Goal: Task Accomplishment & Management: Manage account settings

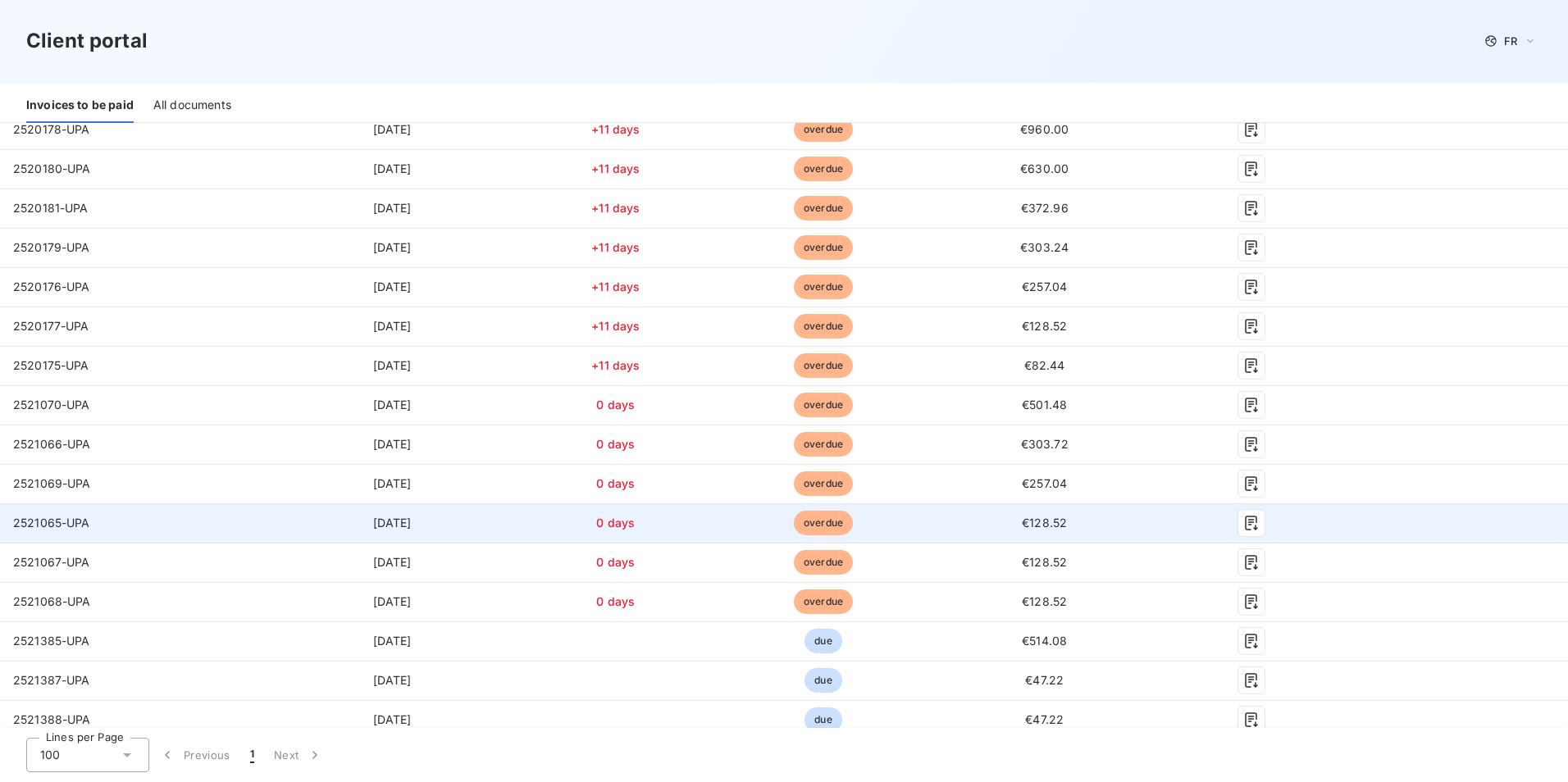
scroll to position [492, 0]
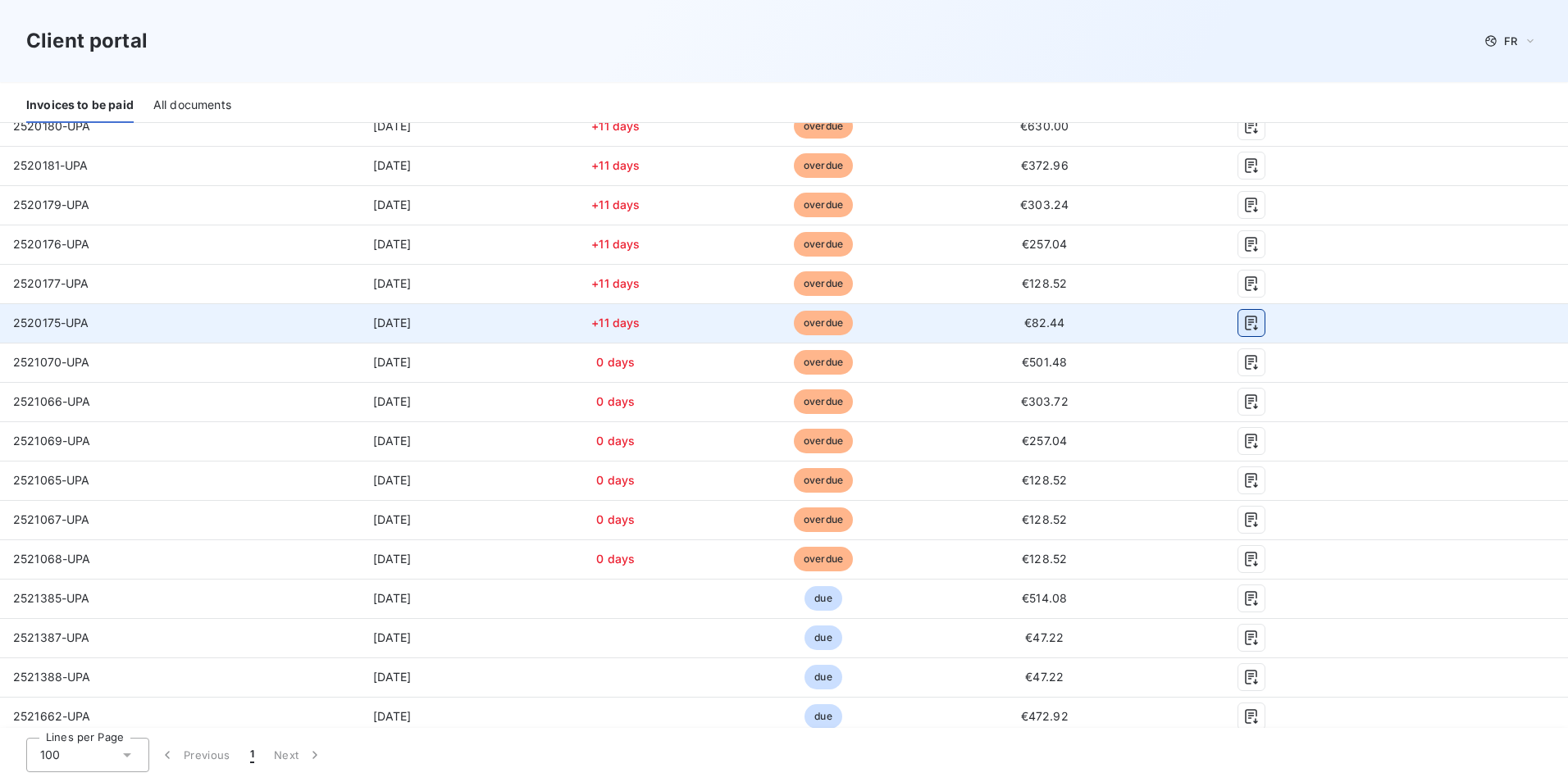
click at [1243, 318] on icon "button" at bounding box center [1251, 322] width 16 height 16
click at [1243, 324] on icon "button" at bounding box center [1251, 322] width 16 height 16
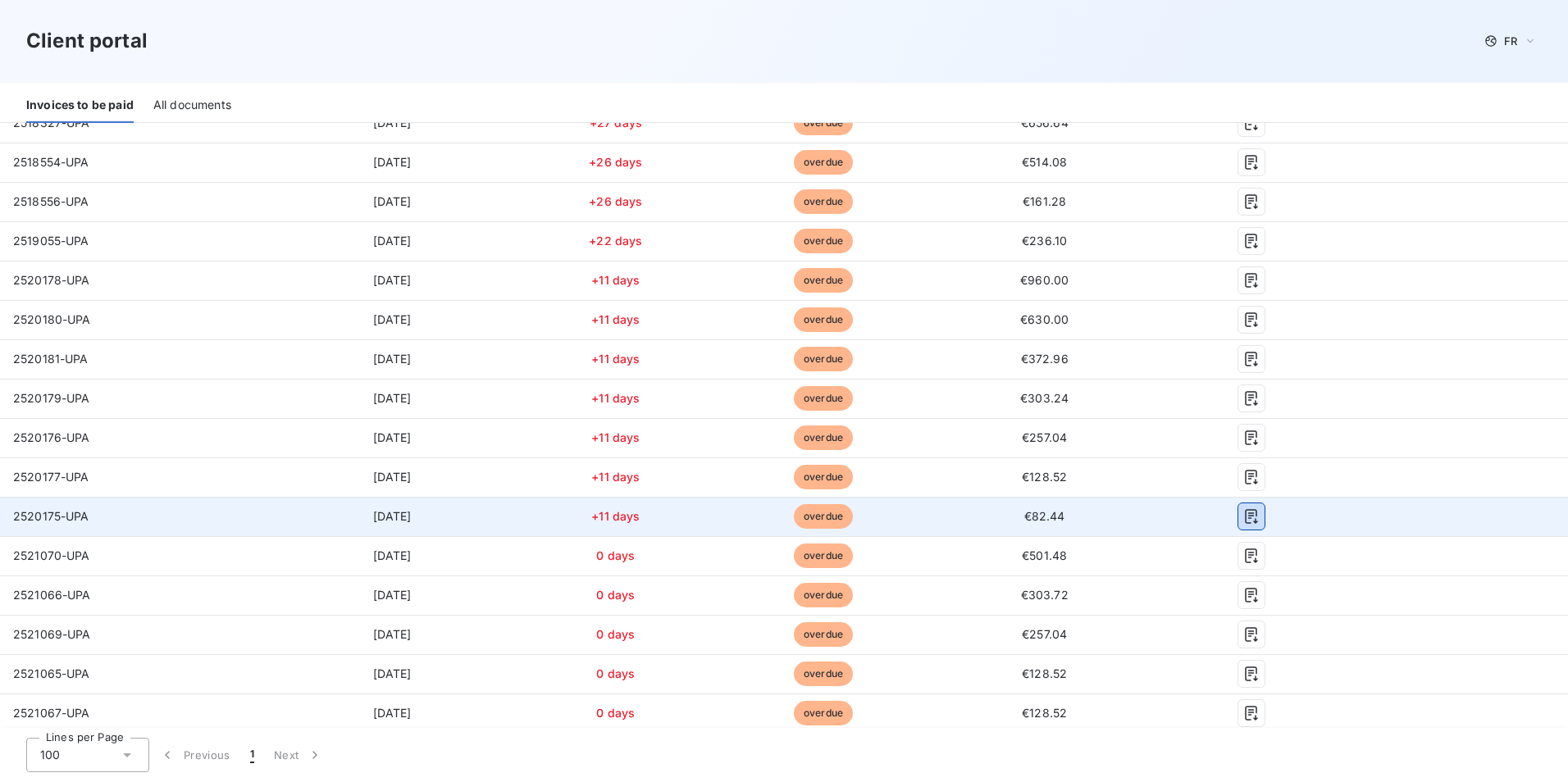
scroll to position [328, 0]
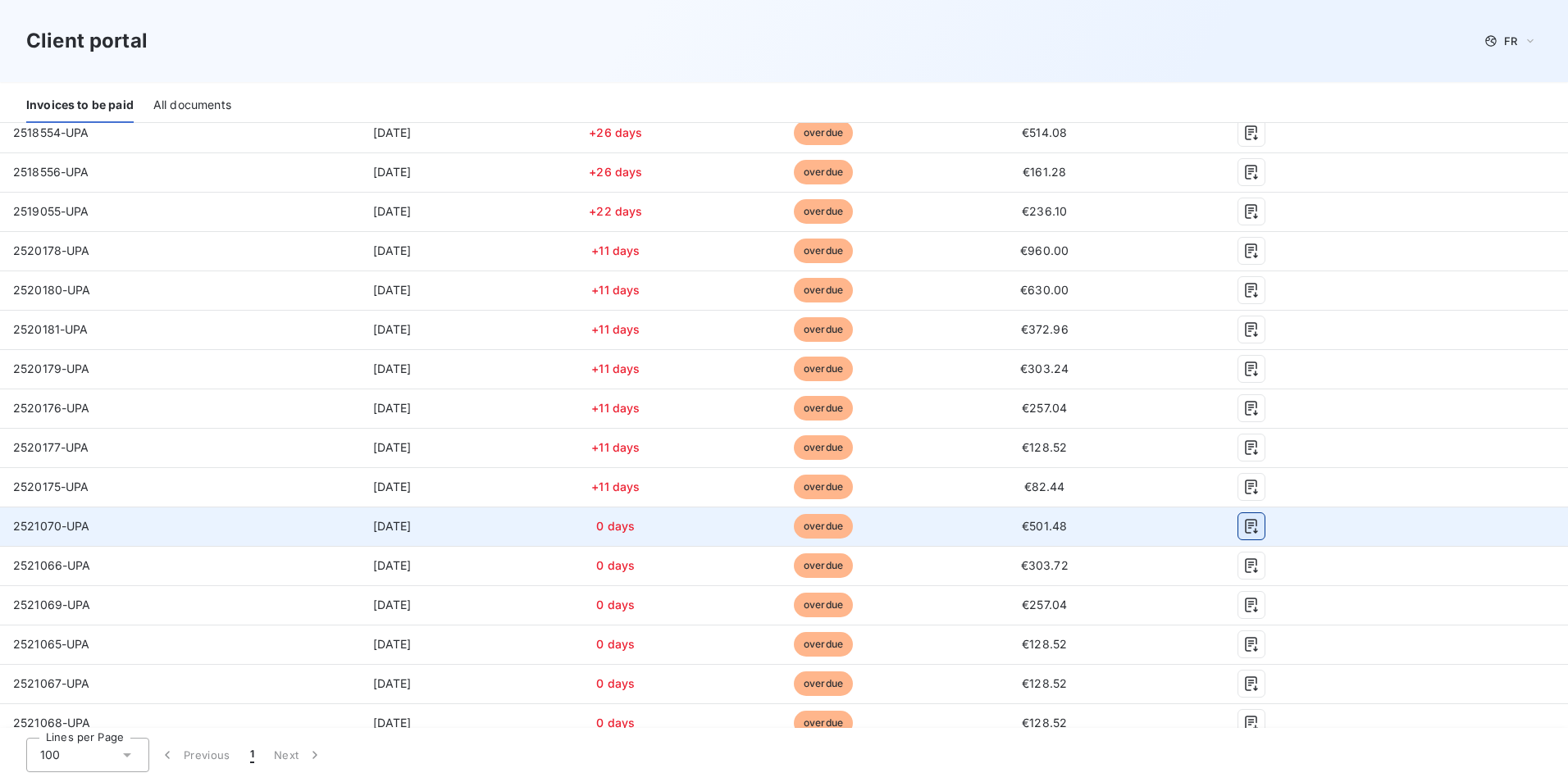
click at [1243, 528] on icon "button" at bounding box center [1251, 526] width 16 height 16
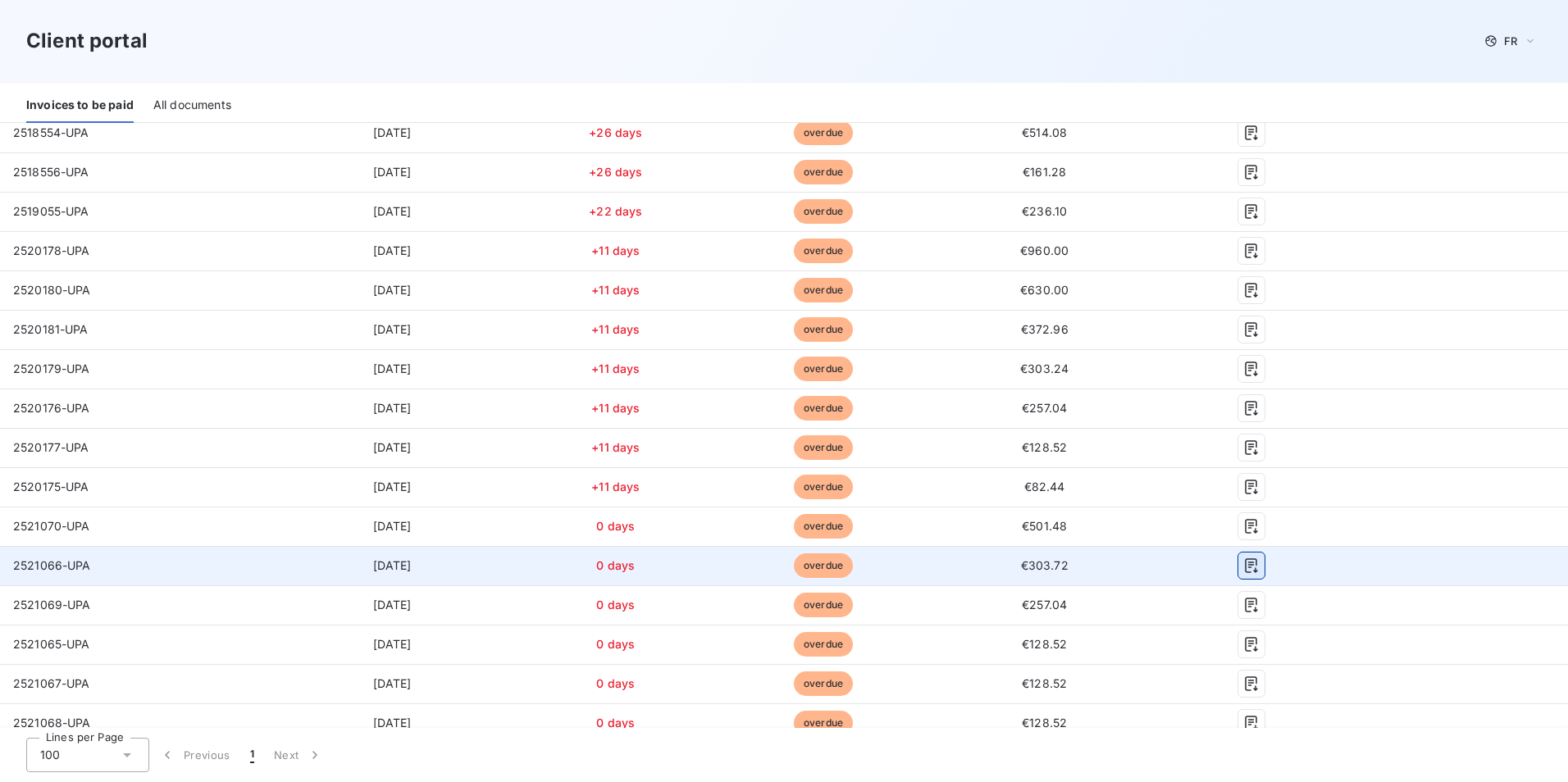
click at [1244, 567] on icon "button" at bounding box center [1251, 565] width 16 height 16
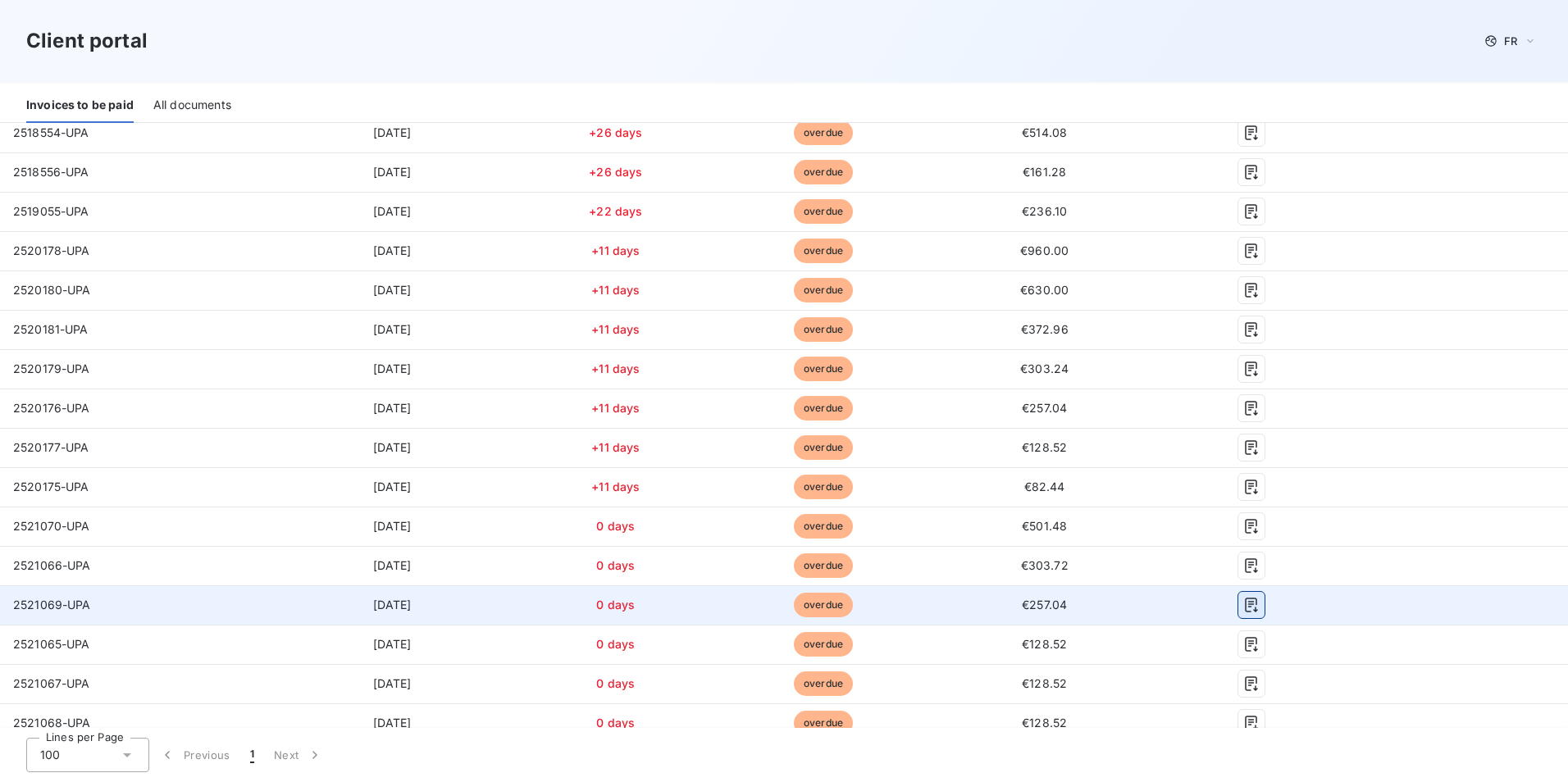
click at [1246, 610] on icon "button" at bounding box center [1251, 605] width 16 height 16
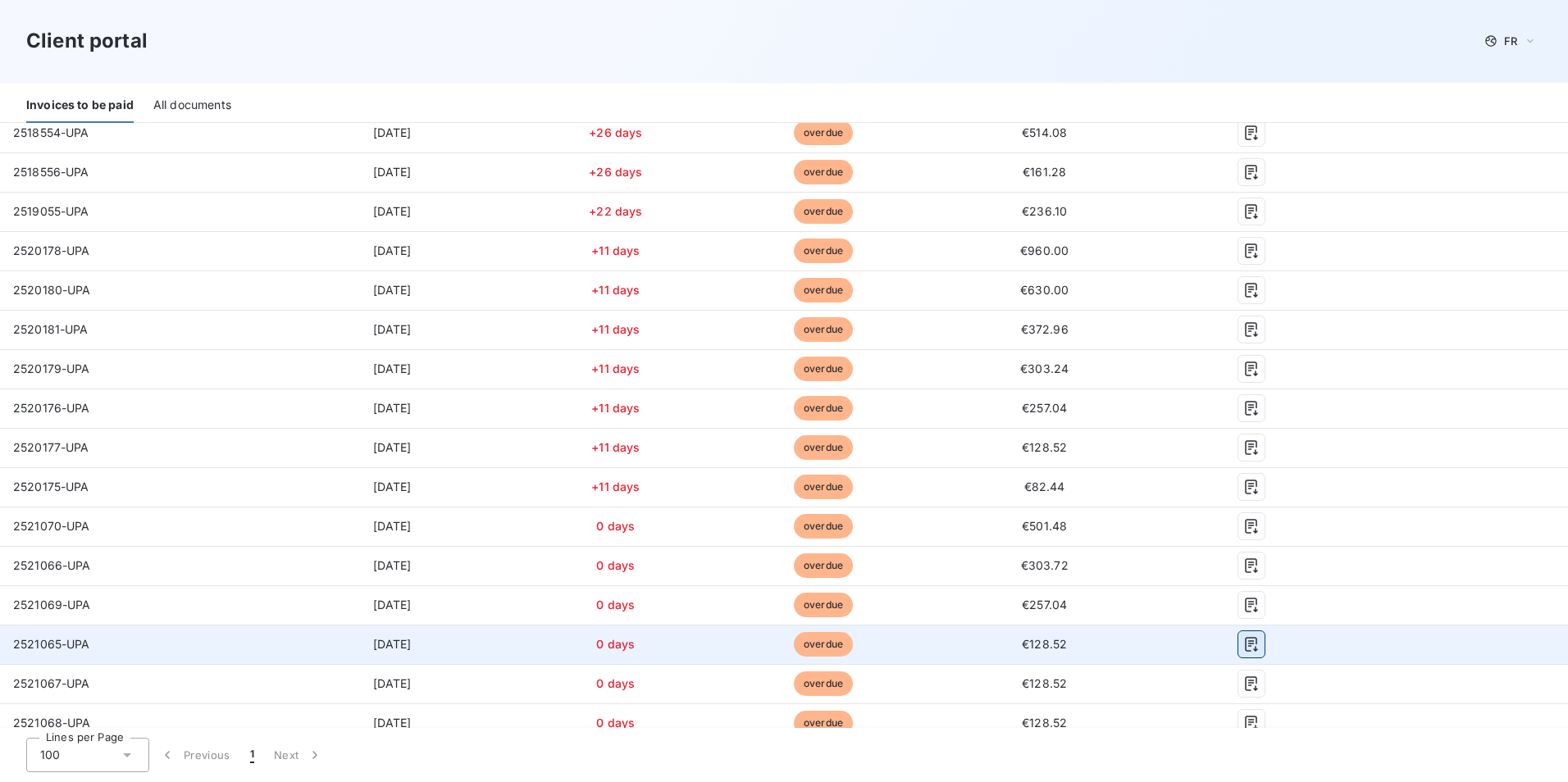
drag, startPoint x: 830, startPoint y: 654, endPoint x: 1235, endPoint y: 646, distance: 405.1
click at [1243, 646] on icon "button" at bounding box center [1251, 644] width 16 height 16
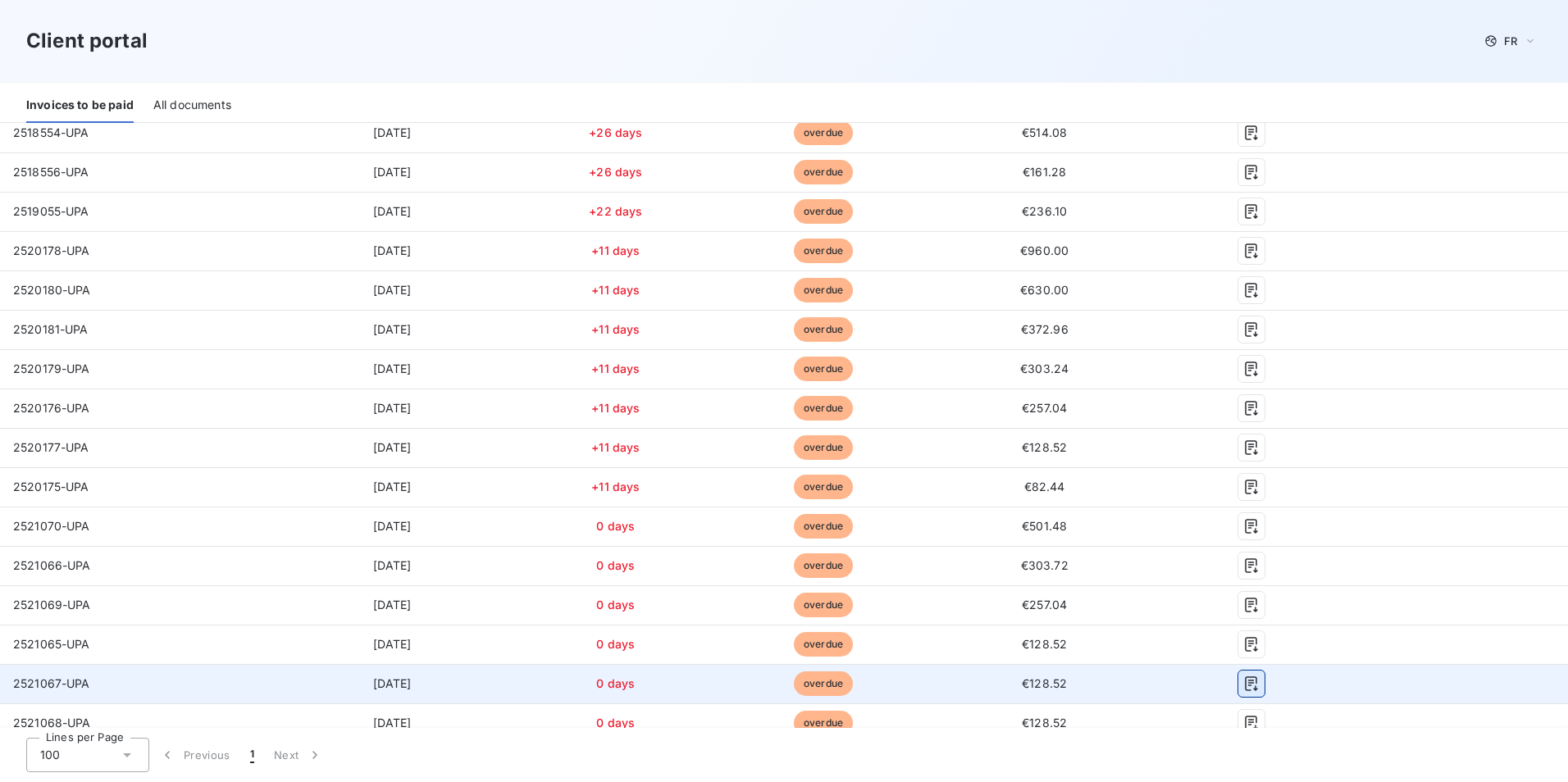
click at [1245, 683] on icon "button" at bounding box center [1251, 683] width 12 height 14
click at [1243, 685] on icon "button" at bounding box center [1251, 683] width 16 height 16
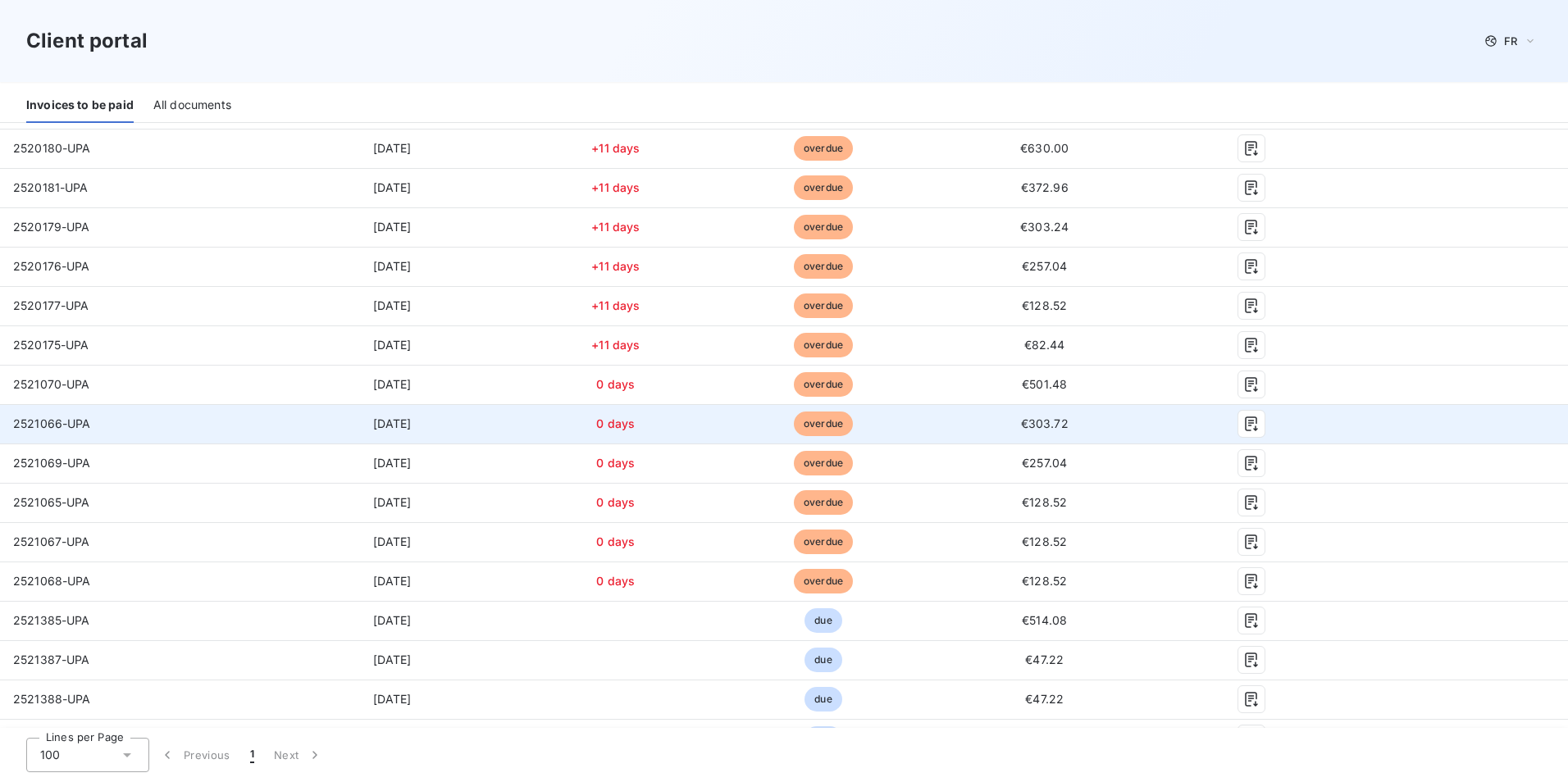
scroll to position [492, 0]
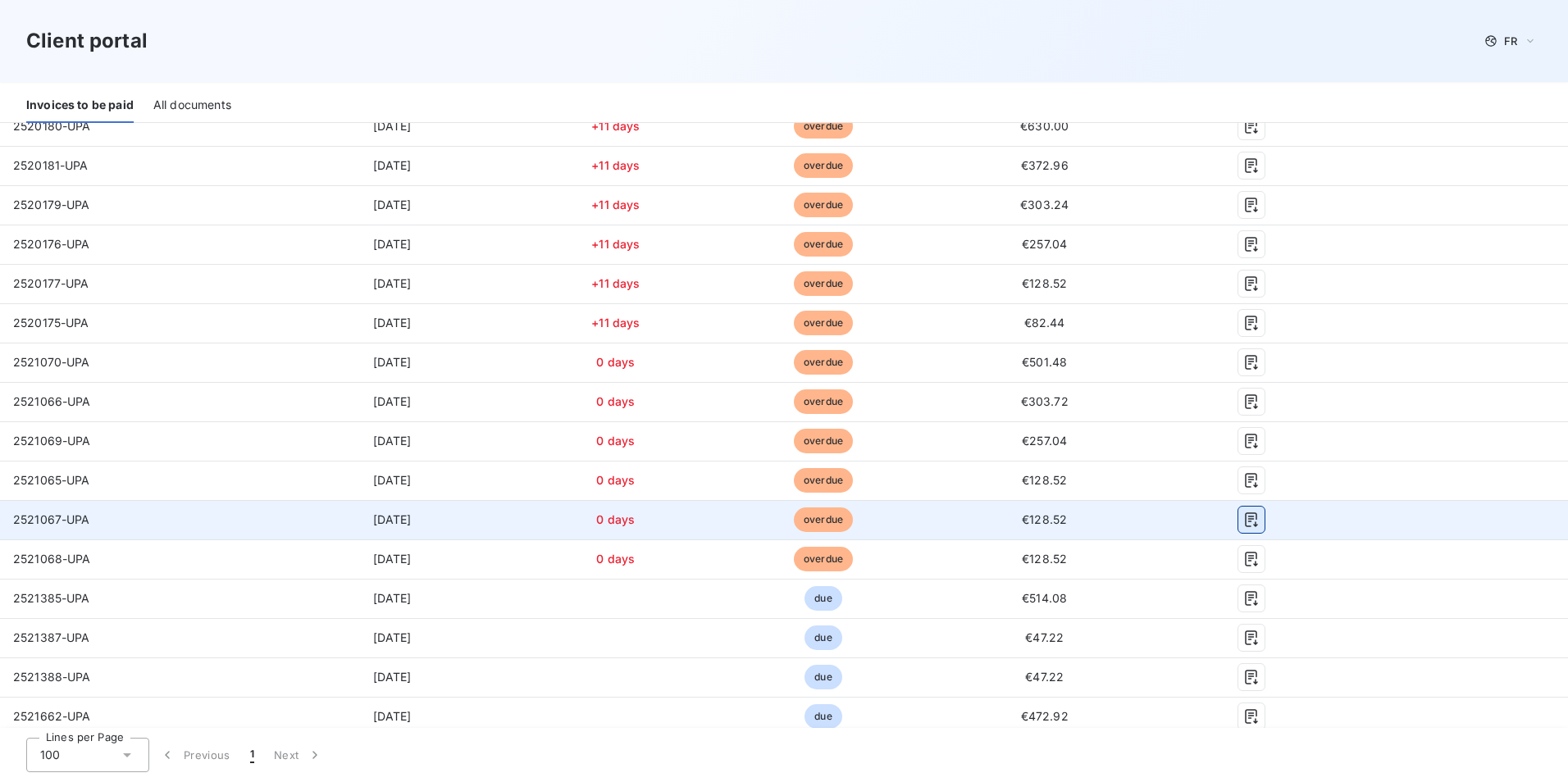
click at [1243, 520] on icon "button" at bounding box center [1251, 519] width 16 height 16
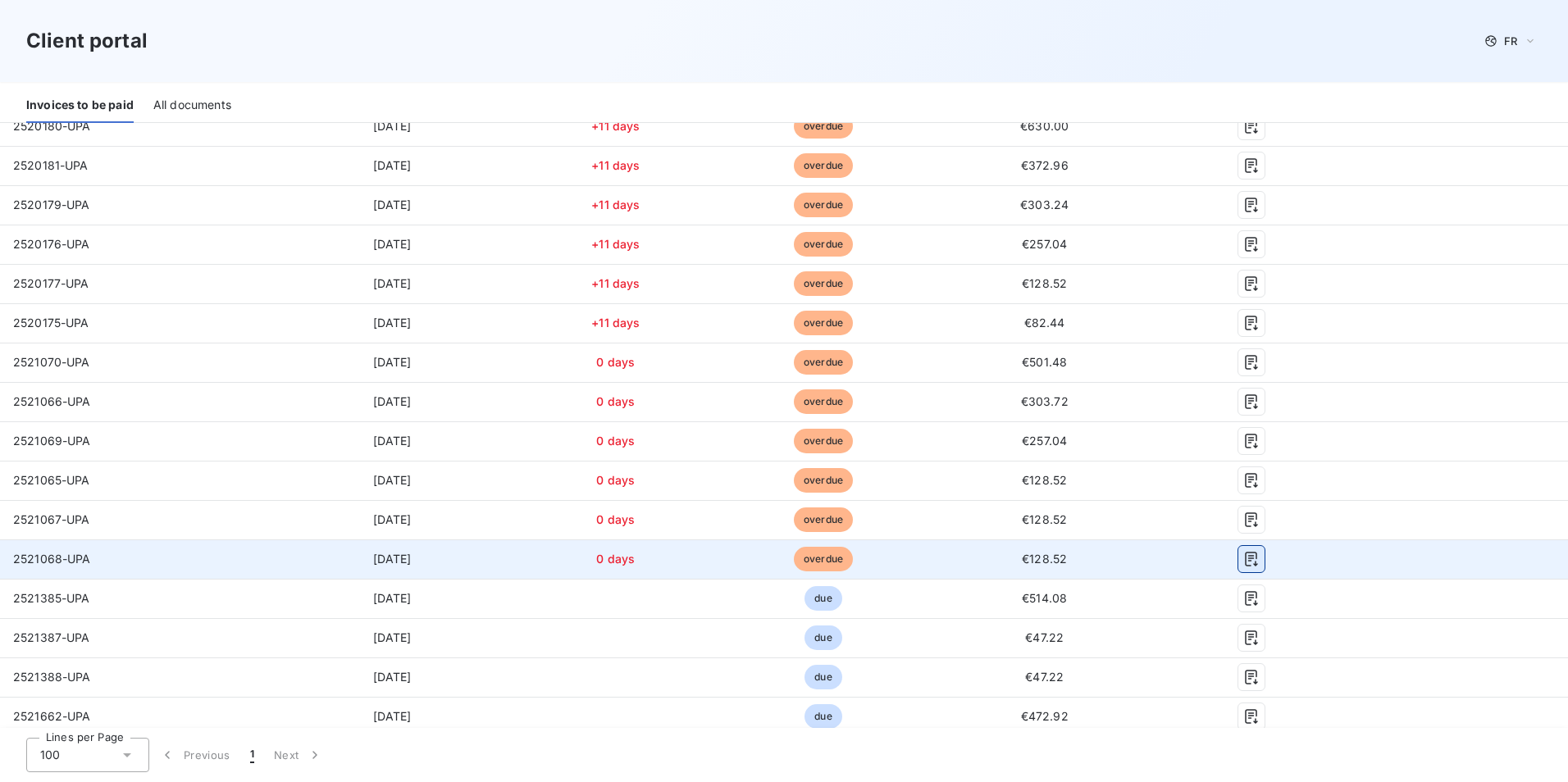
click at [1243, 562] on icon "button" at bounding box center [1251, 559] width 16 height 16
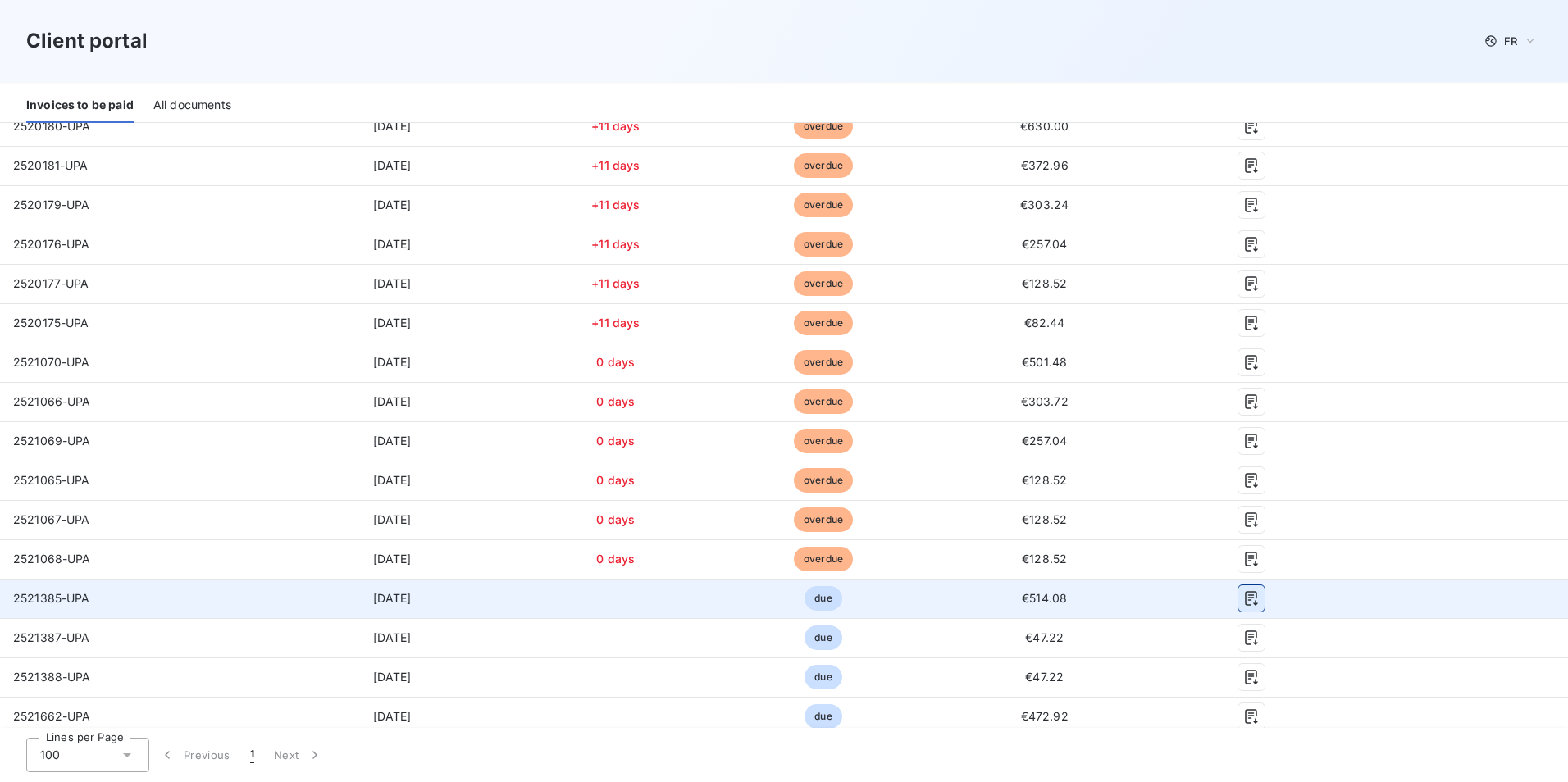
click at [1243, 603] on icon "button" at bounding box center [1251, 598] width 16 height 16
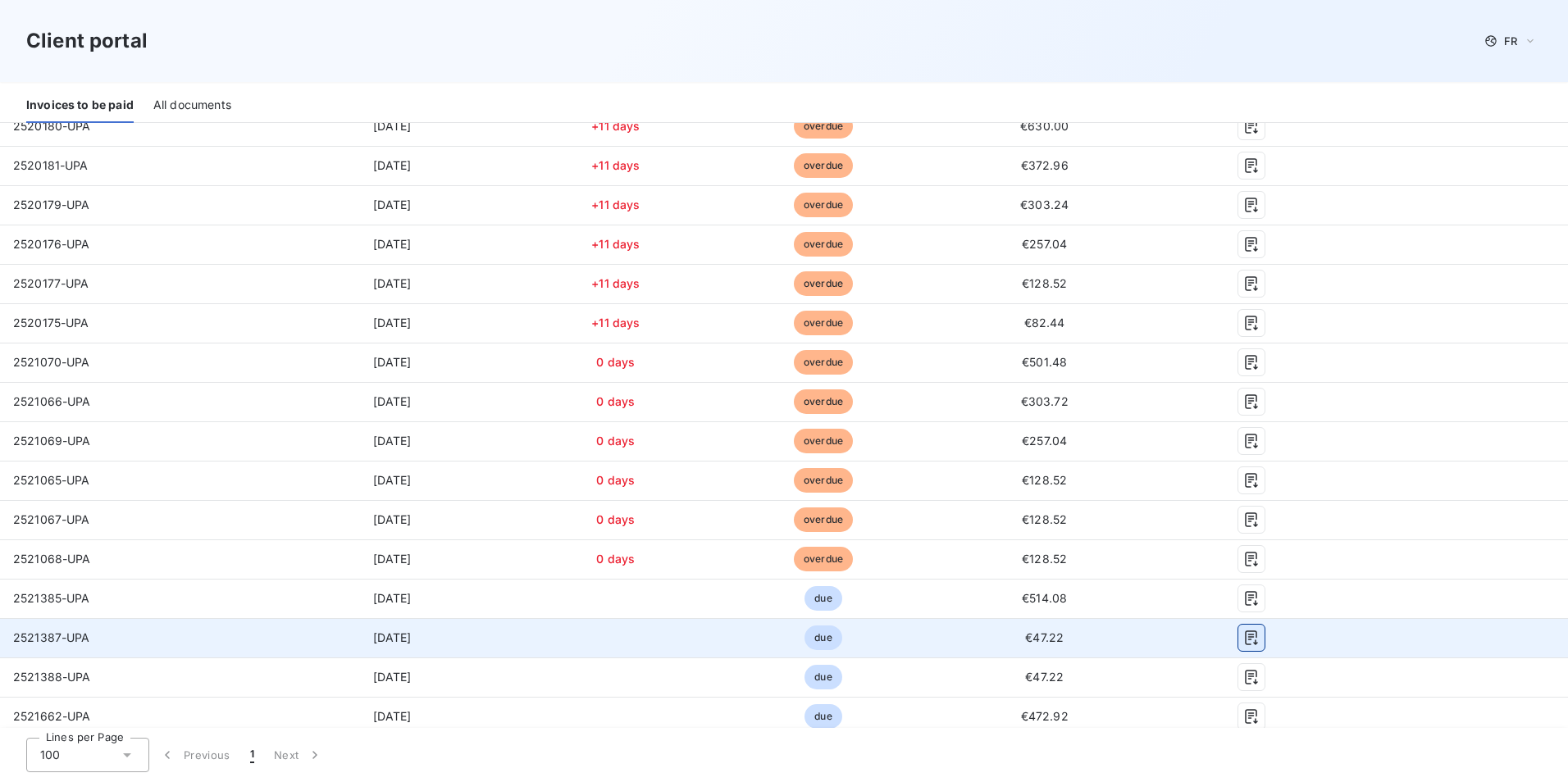
click at [1243, 636] on icon "button" at bounding box center [1251, 638] width 16 height 16
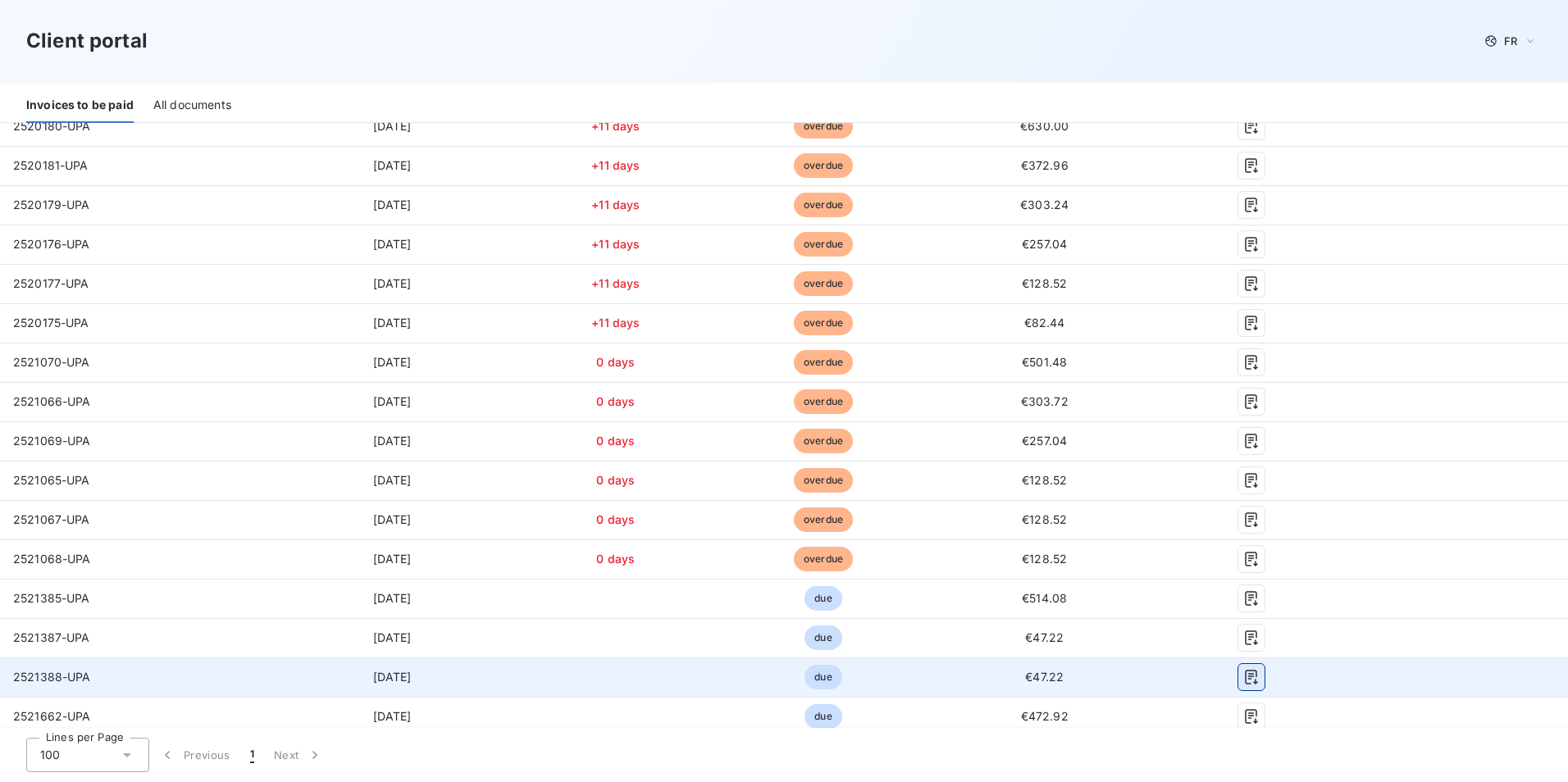
click at [1243, 682] on icon "button" at bounding box center [1251, 677] width 16 height 16
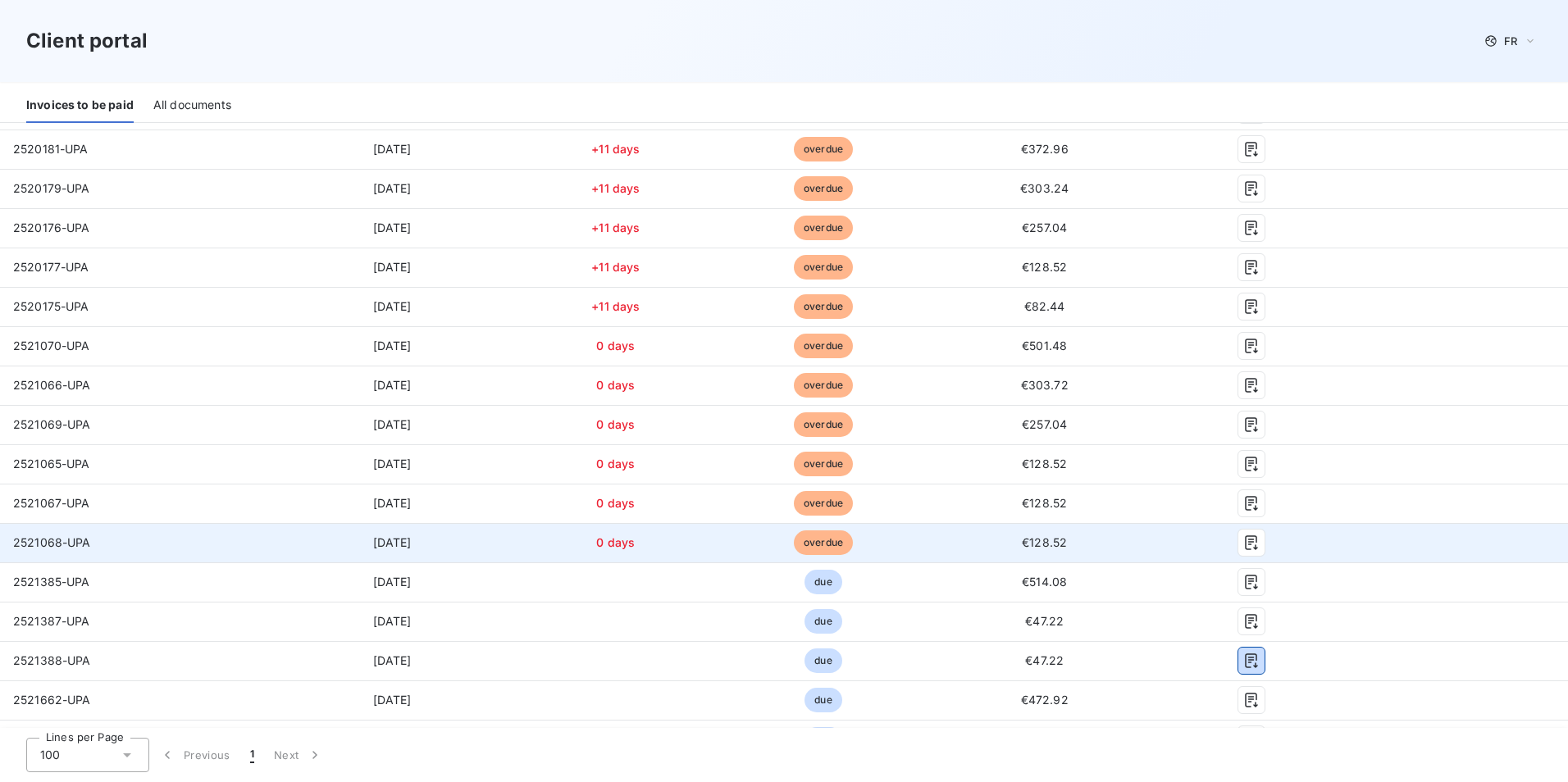
scroll to position [656, 0]
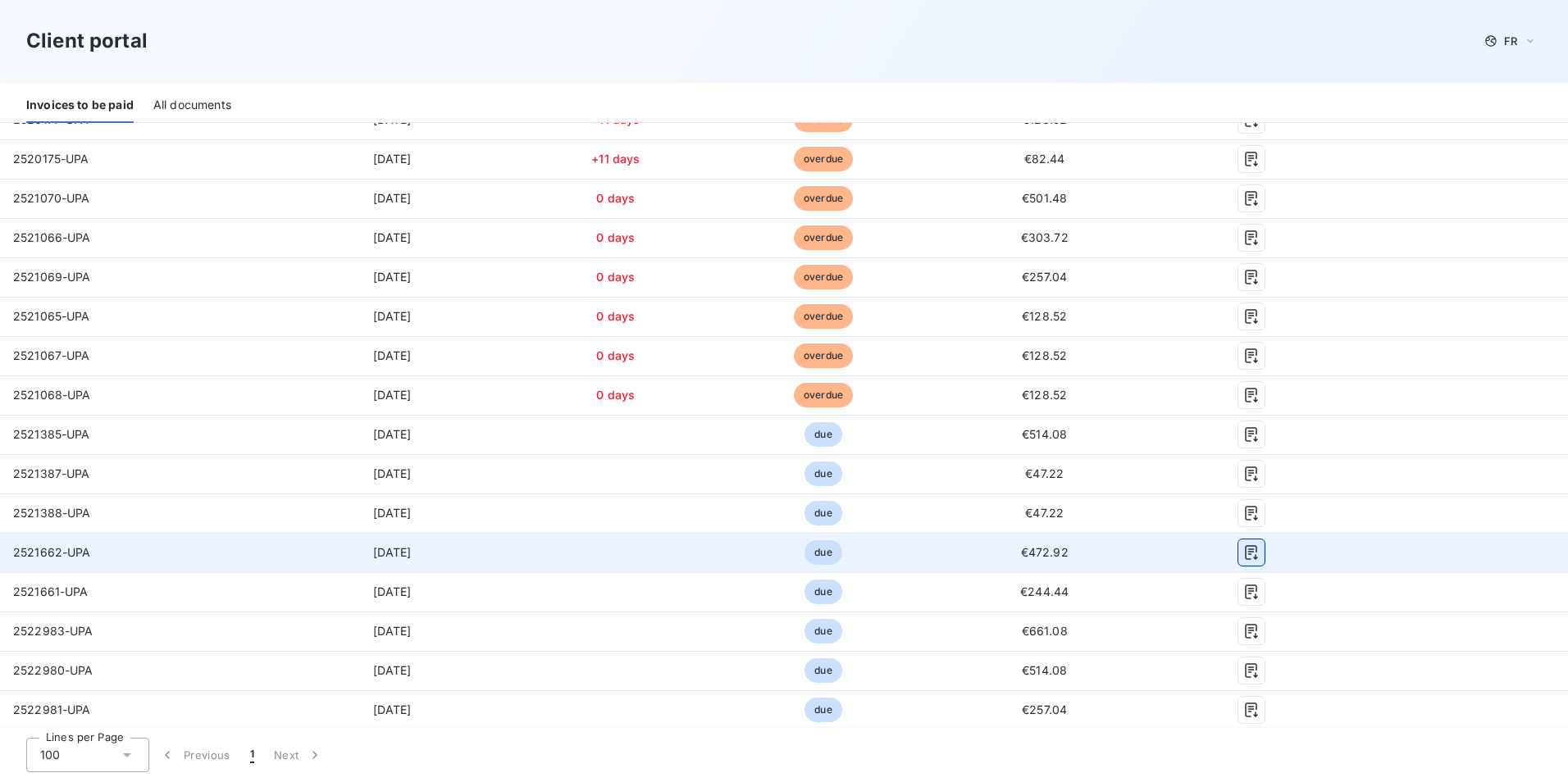
click at [1244, 553] on icon "button" at bounding box center [1251, 553] width 16 height 16
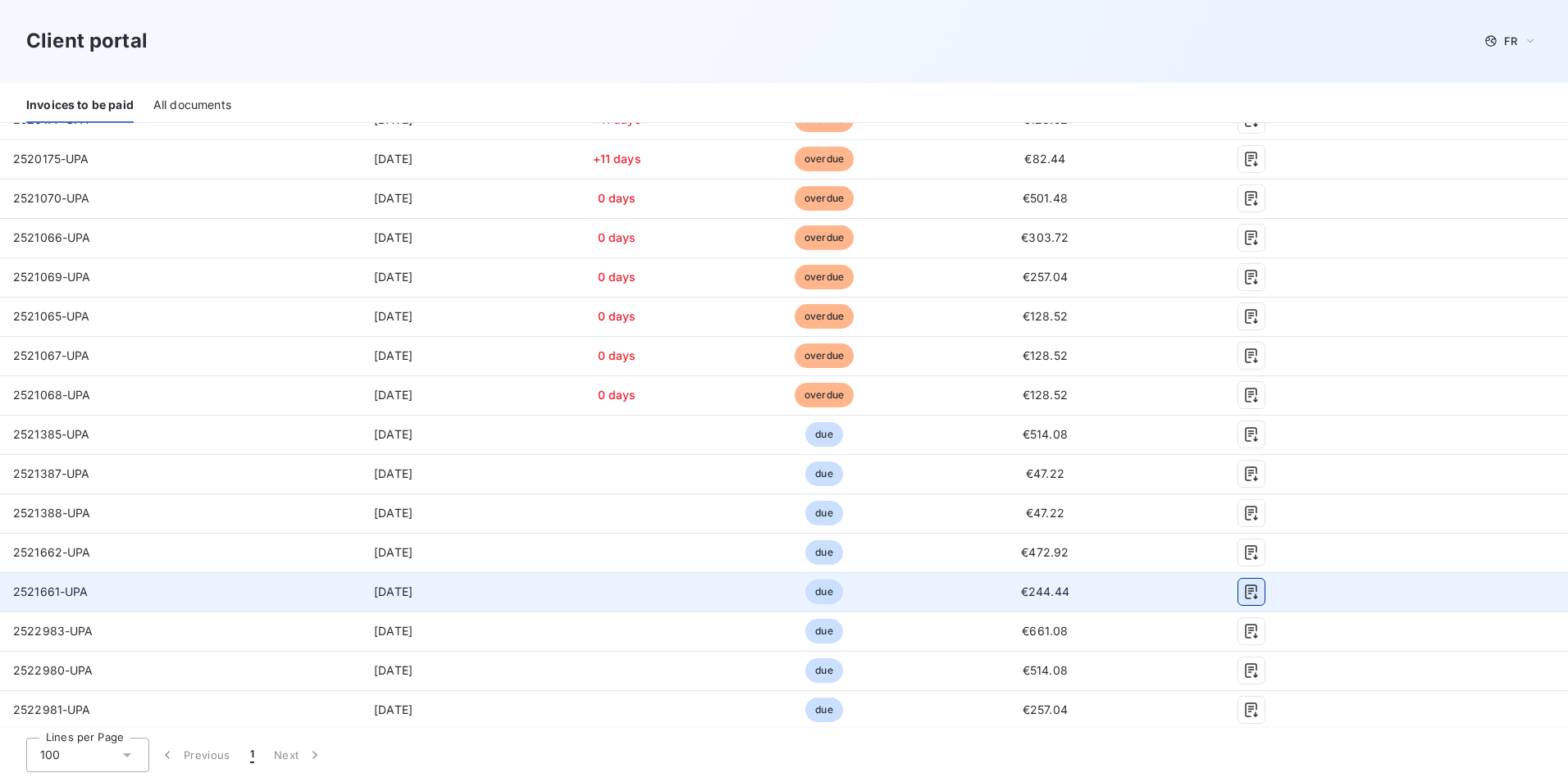
click at [1243, 597] on icon "button" at bounding box center [1251, 592] width 16 height 16
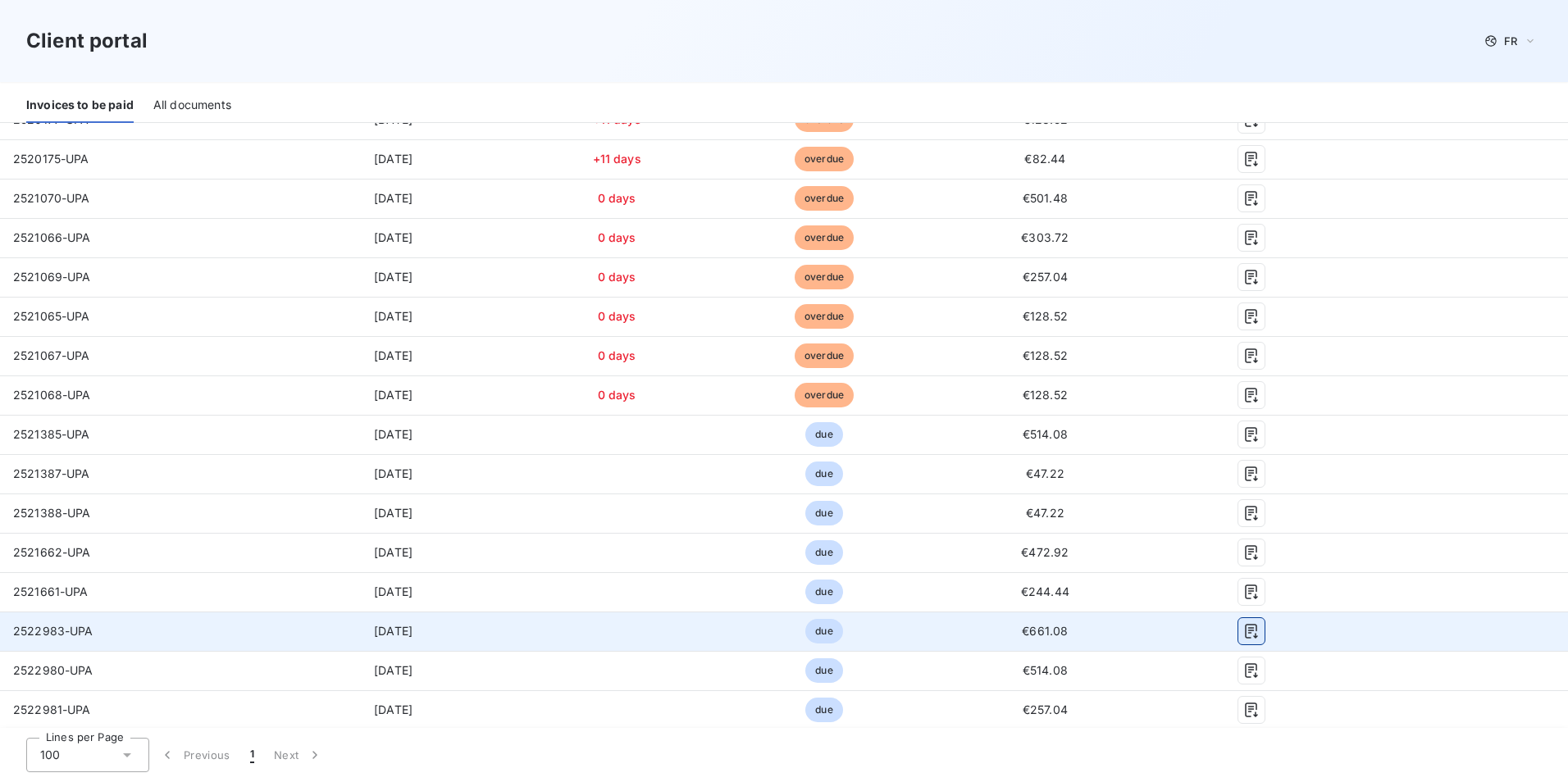
click at [1244, 639] on icon "button" at bounding box center [1251, 631] width 16 height 16
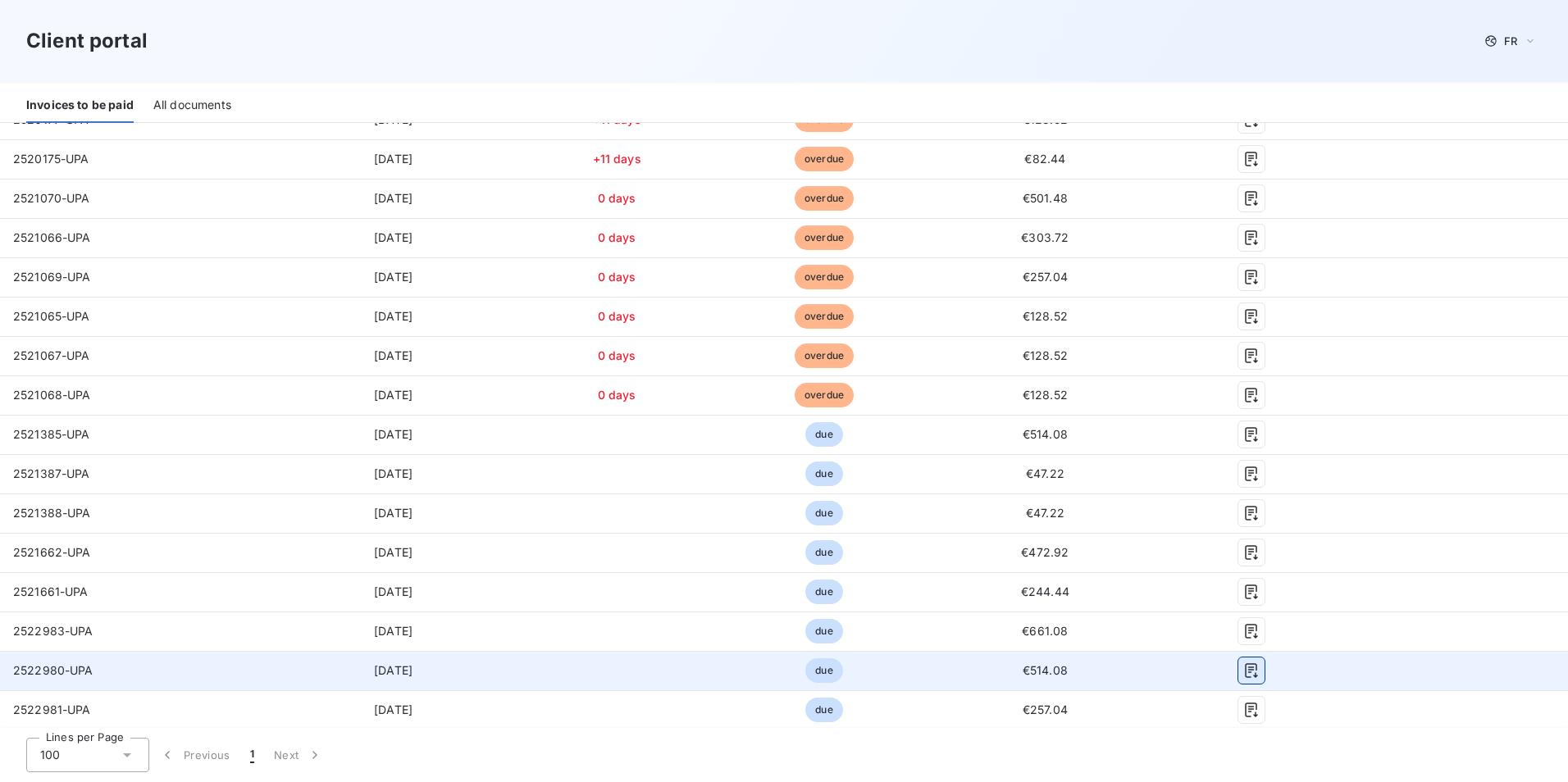
click at [1243, 669] on icon "button" at bounding box center [1251, 670] width 16 height 16
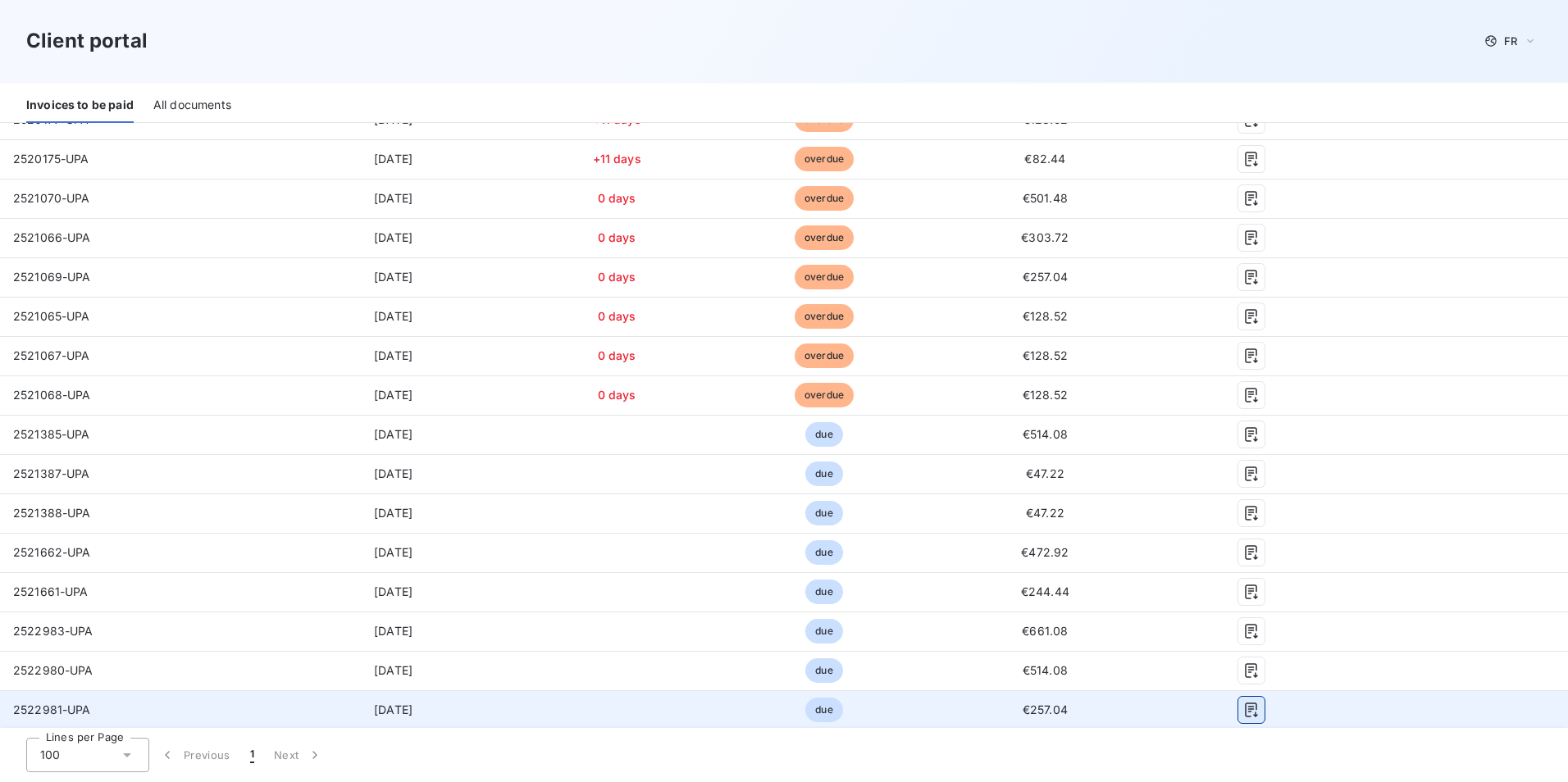
click at [1245, 710] on icon "button" at bounding box center [1251, 710] width 16 height 16
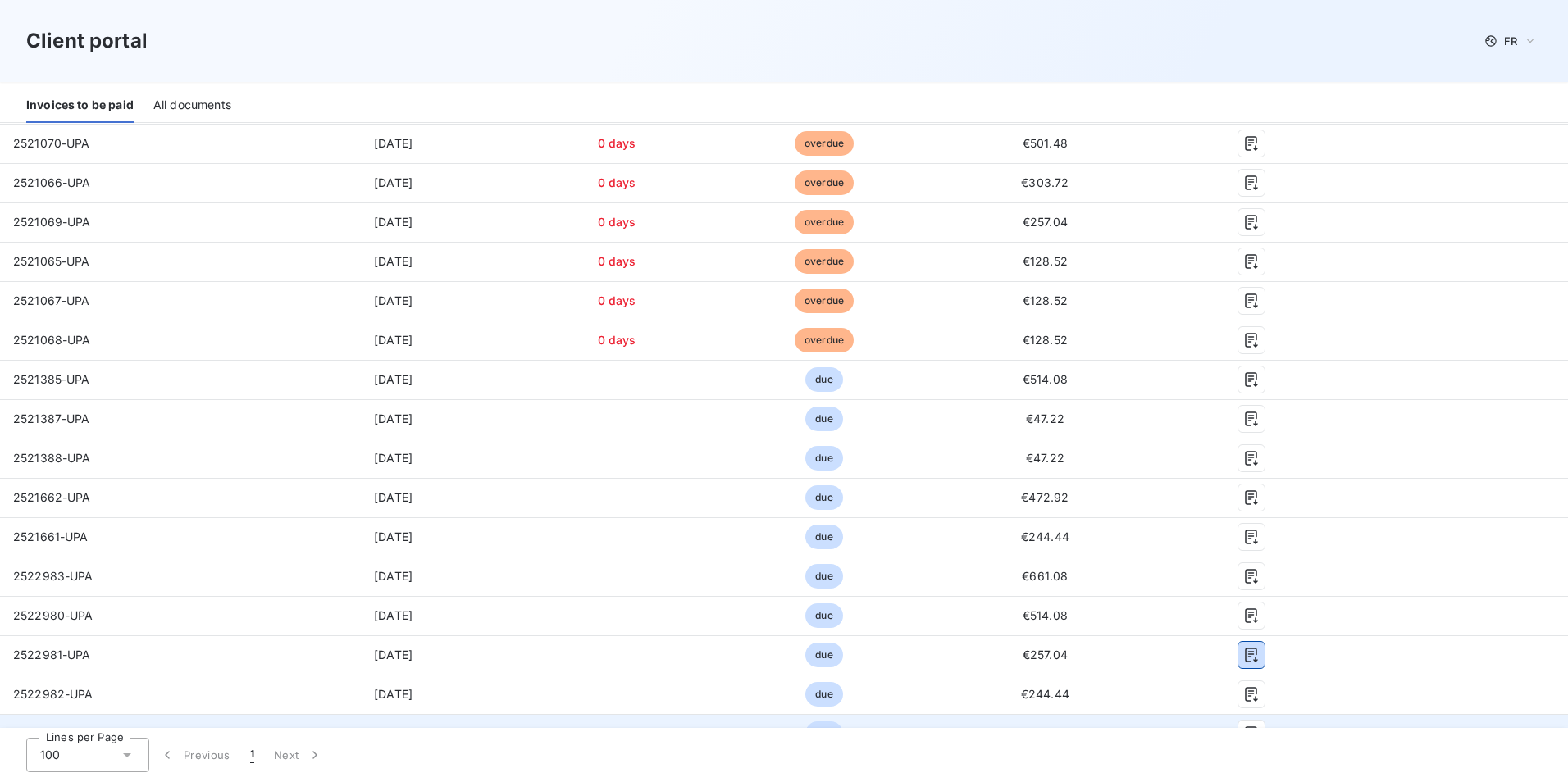
scroll to position [739, 0]
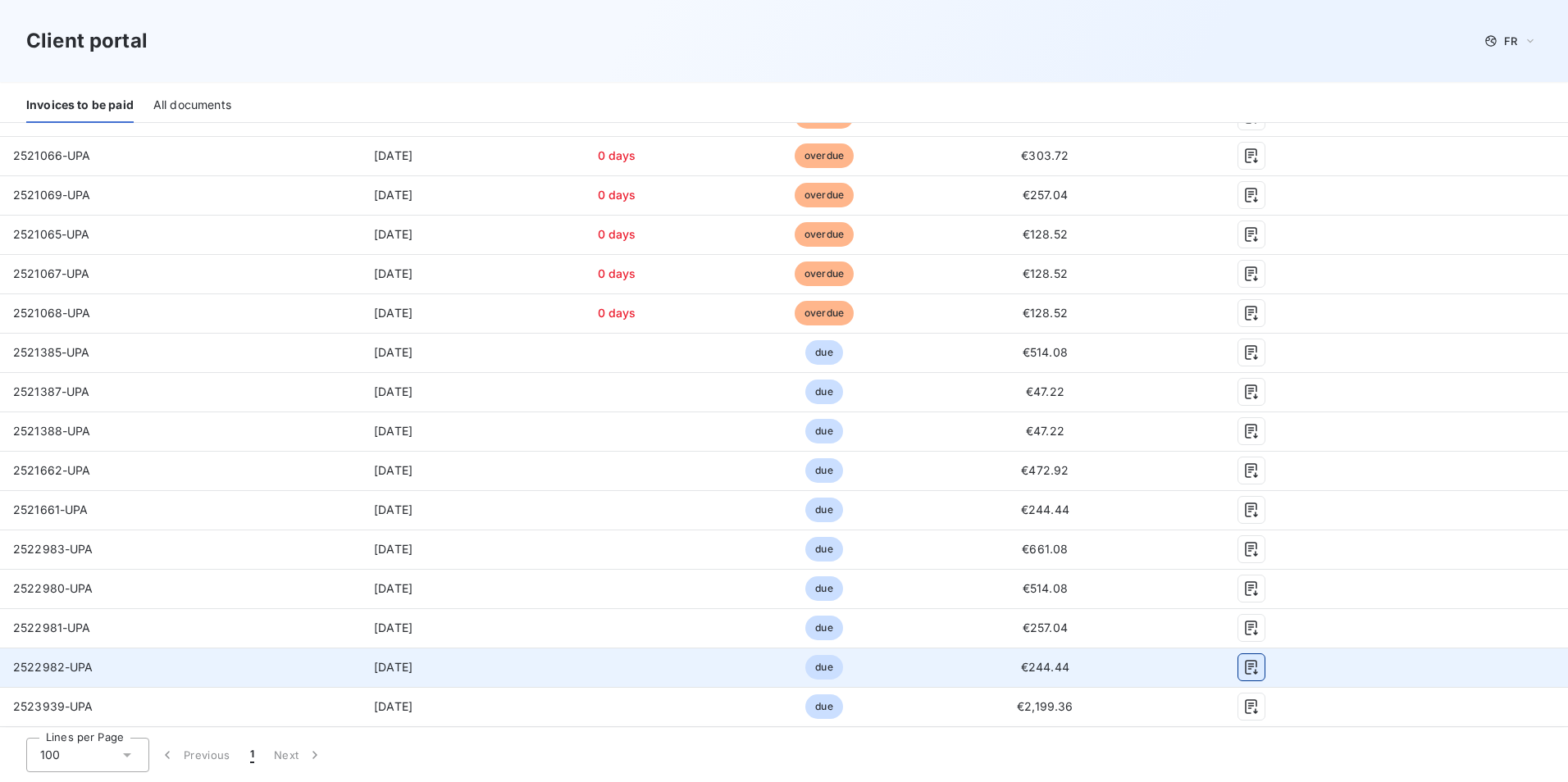
click at [1245, 667] on icon "button" at bounding box center [1251, 667] width 12 height 14
